Goal: Transaction & Acquisition: Purchase product/service

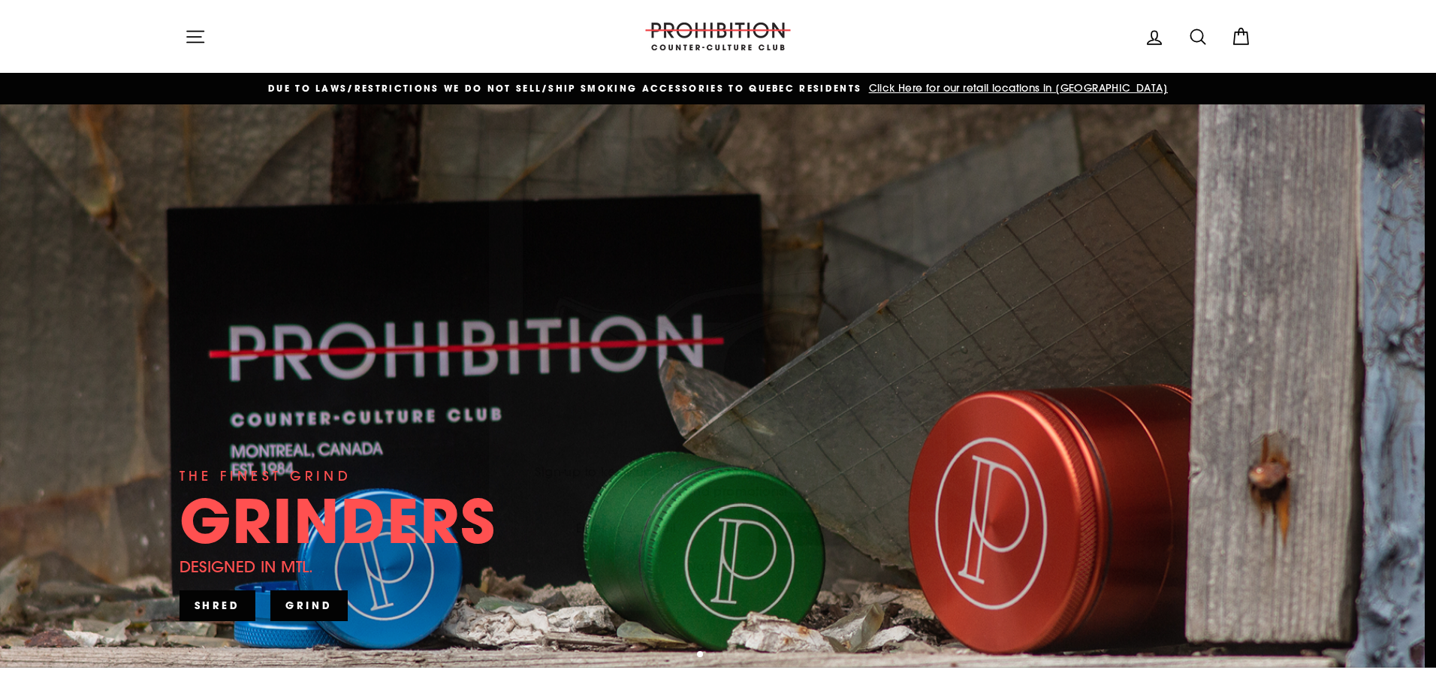
click at [927, 129] on icon "button" at bounding box center [928, 126] width 21 height 21
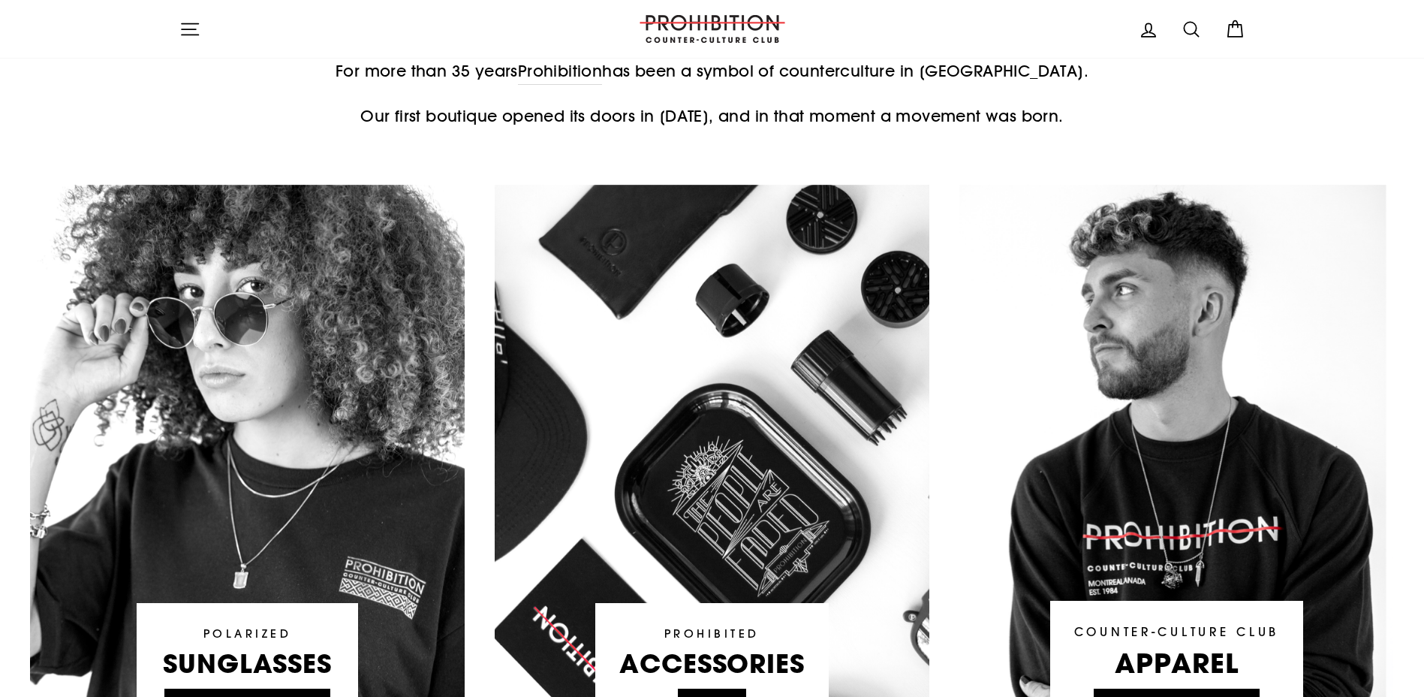
scroll to position [1051, 0]
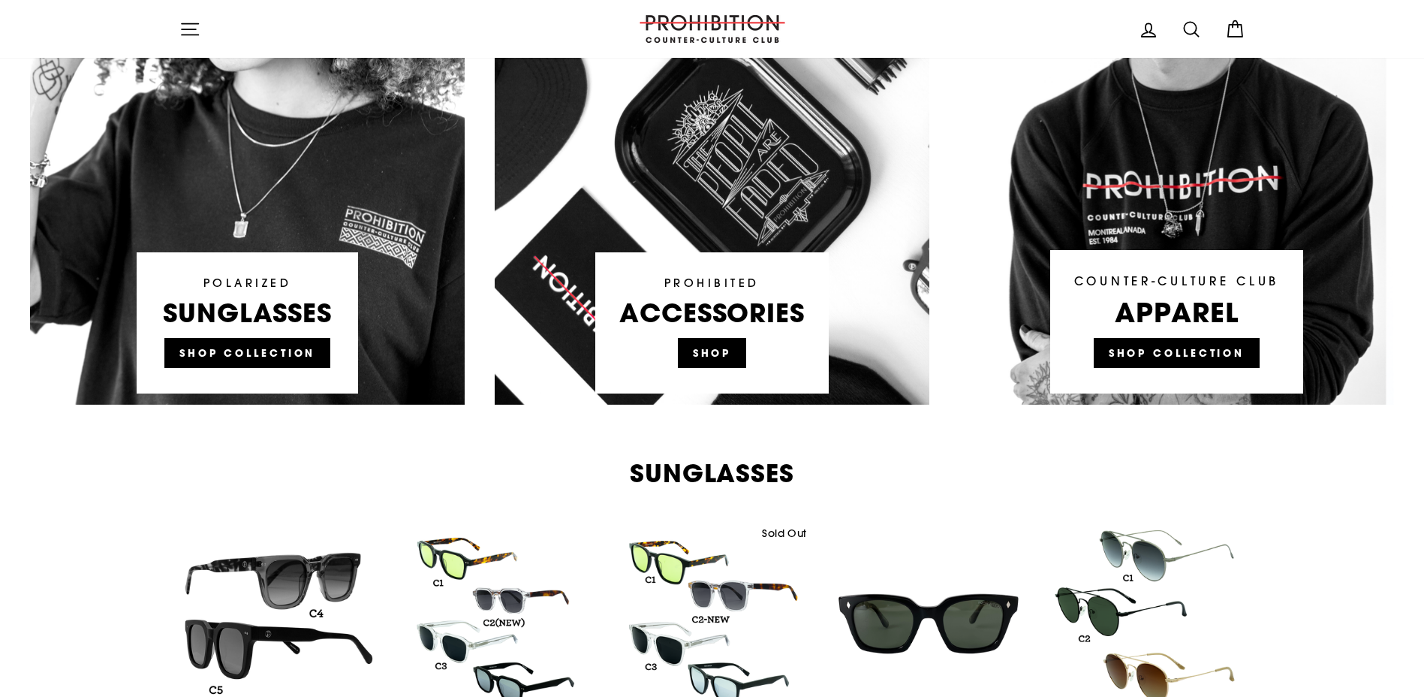
click at [713, 333] on link at bounding box center [712, 119] width 435 height 571
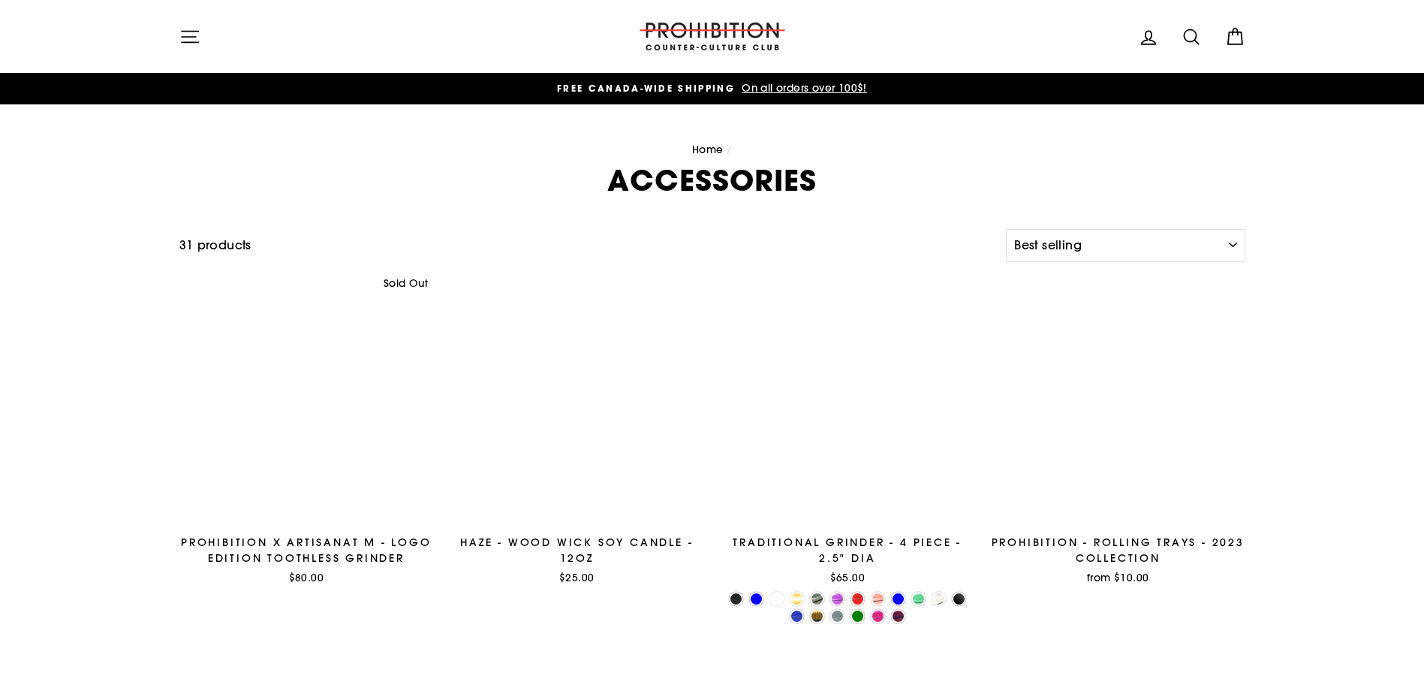
select select "best-selling"
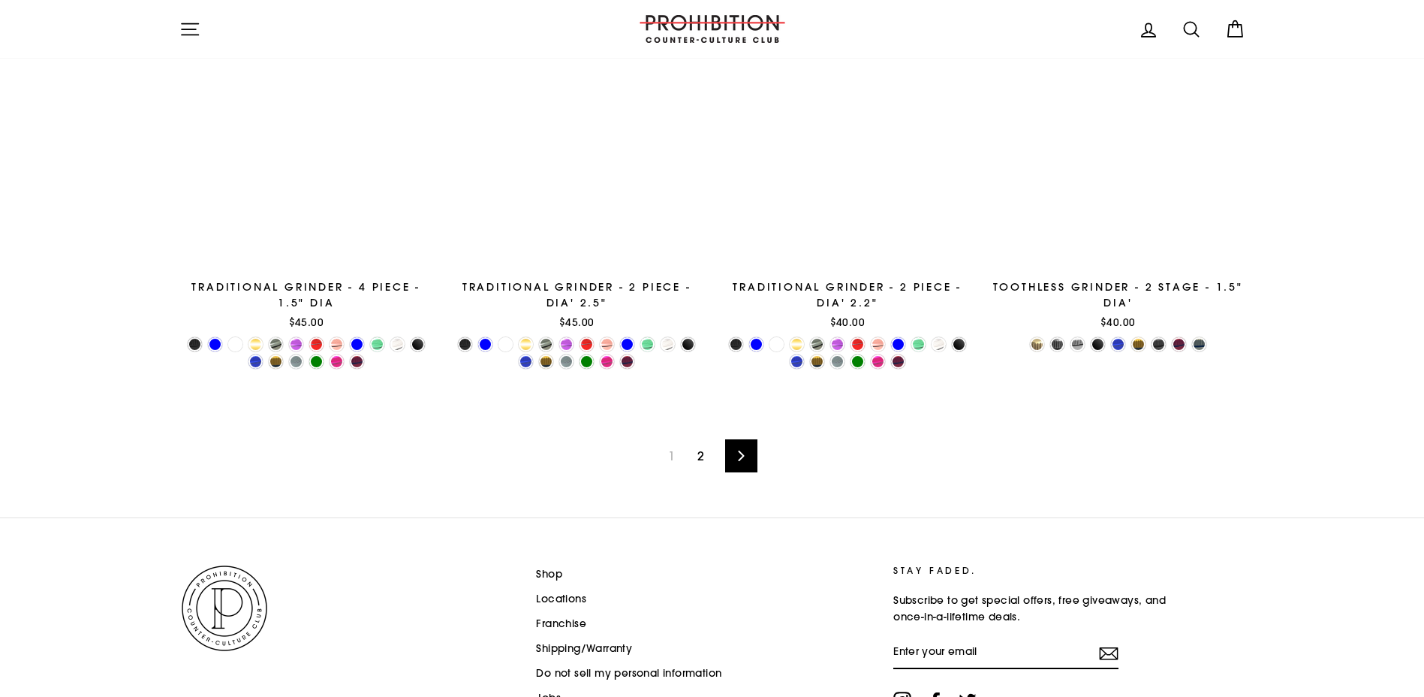
scroll to position [2516, 0]
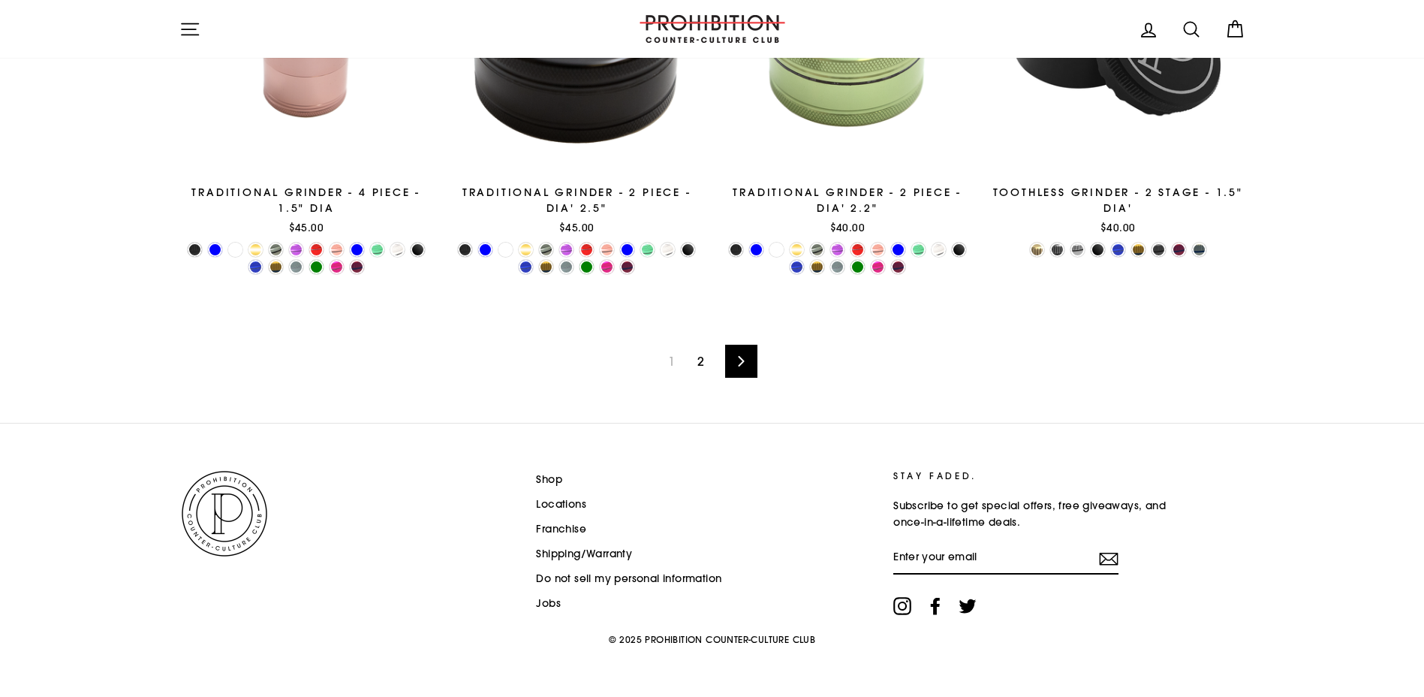
click at [704, 366] on link "2" at bounding box center [701, 361] width 25 height 24
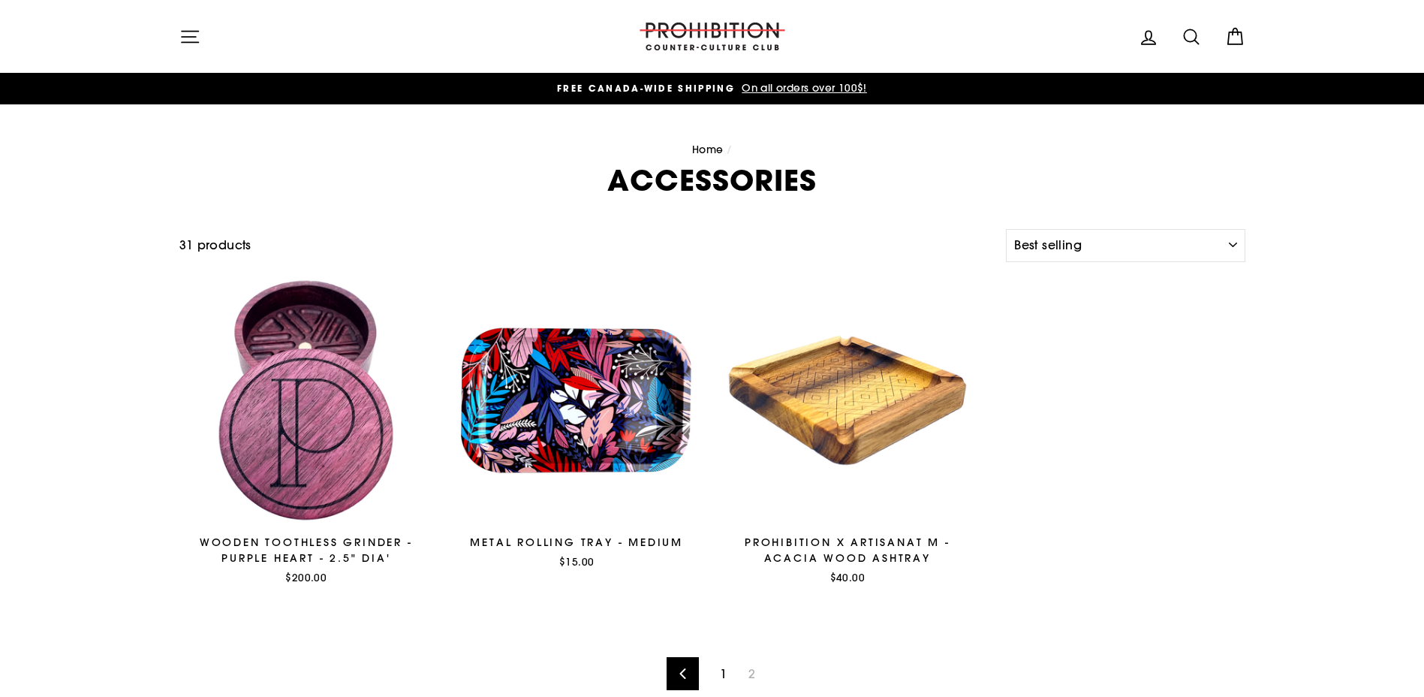
select select "best-selling"
